Goal: Information Seeking & Learning: Compare options

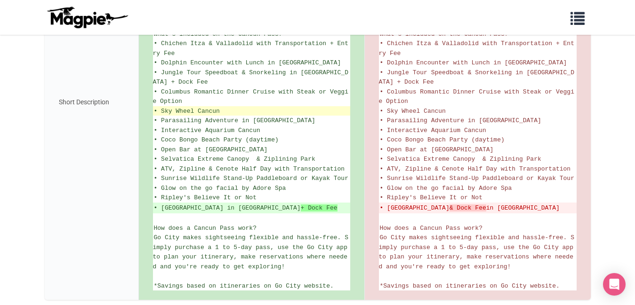
scroll to position [376, 0]
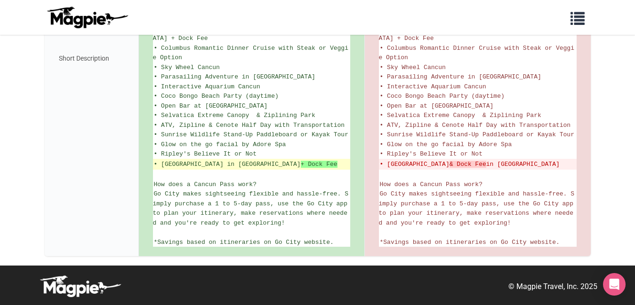
drag, startPoint x: 333, startPoint y: 241, endPoint x: 261, endPoint y: 164, distance: 105.9
click at [261, 164] on ul "Enjoy prepaid entry to 15 attractions in [GEOGRAPHIC_DATA] and [GEOGRAPHIC_DATA…" at bounding box center [251, 59] width 197 height 378
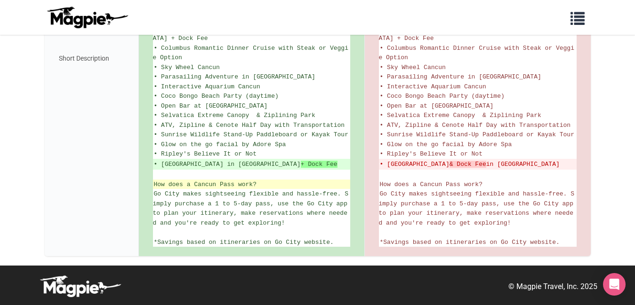
drag, startPoint x: 261, startPoint y: 164, endPoint x: 281, endPoint y: 183, distance: 28.0
click at [281, 183] on li "How does a Cancun Pass work?" at bounding box center [251, 185] width 197 height 10
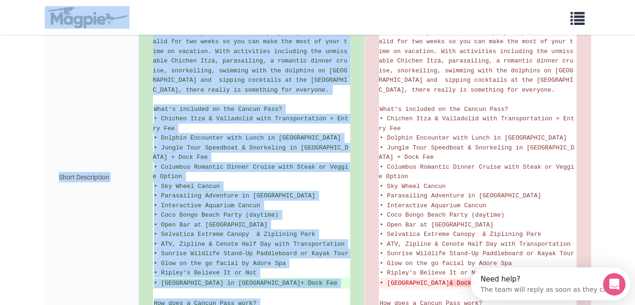
scroll to position [169, 0]
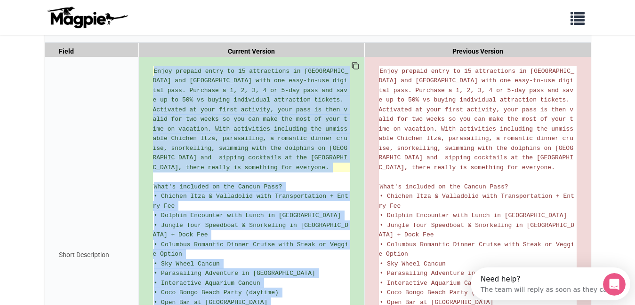
drag, startPoint x: 298, startPoint y: 220, endPoint x: 154, endPoint y: 76, distance: 203.6
click at [154, 76] on ul "Enjoy prepaid entry to 15 attractions in [GEOGRAPHIC_DATA] and [GEOGRAPHIC_DATA…" at bounding box center [251, 255] width 197 height 378
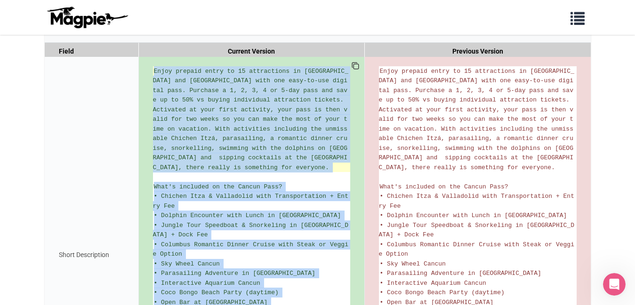
copy ul "Lorem ipsumdo sitam co 22 adipiscinge se Doeius tem Incidid Utla etdo mag aliq-…"
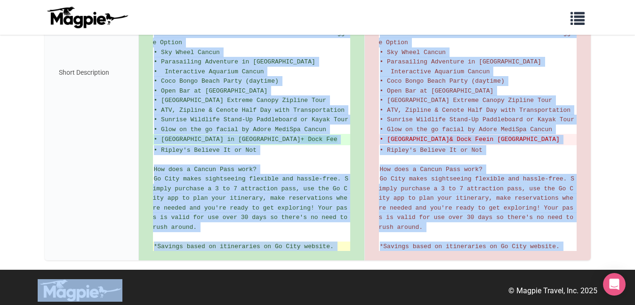
scroll to position [354, 0]
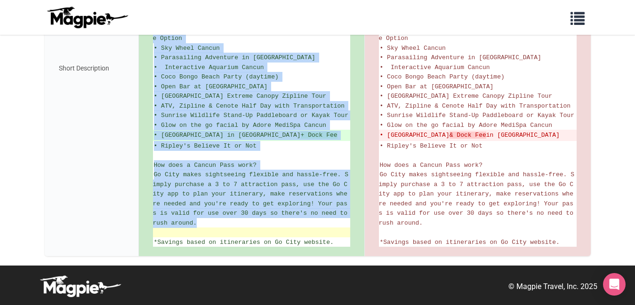
drag, startPoint x: 154, startPoint y: 162, endPoint x: 321, endPoint y: 231, distance: 180.6
click at [321, 231] on div "Experience the best attractions, tours and activities with Go City's Cancun Exp…" at bounding box center [252, 68] width 226 height 377
copy ul "Experience the best attractions, tours and activities with Go City's Cancun Exp…"
